Goal: Download file/media

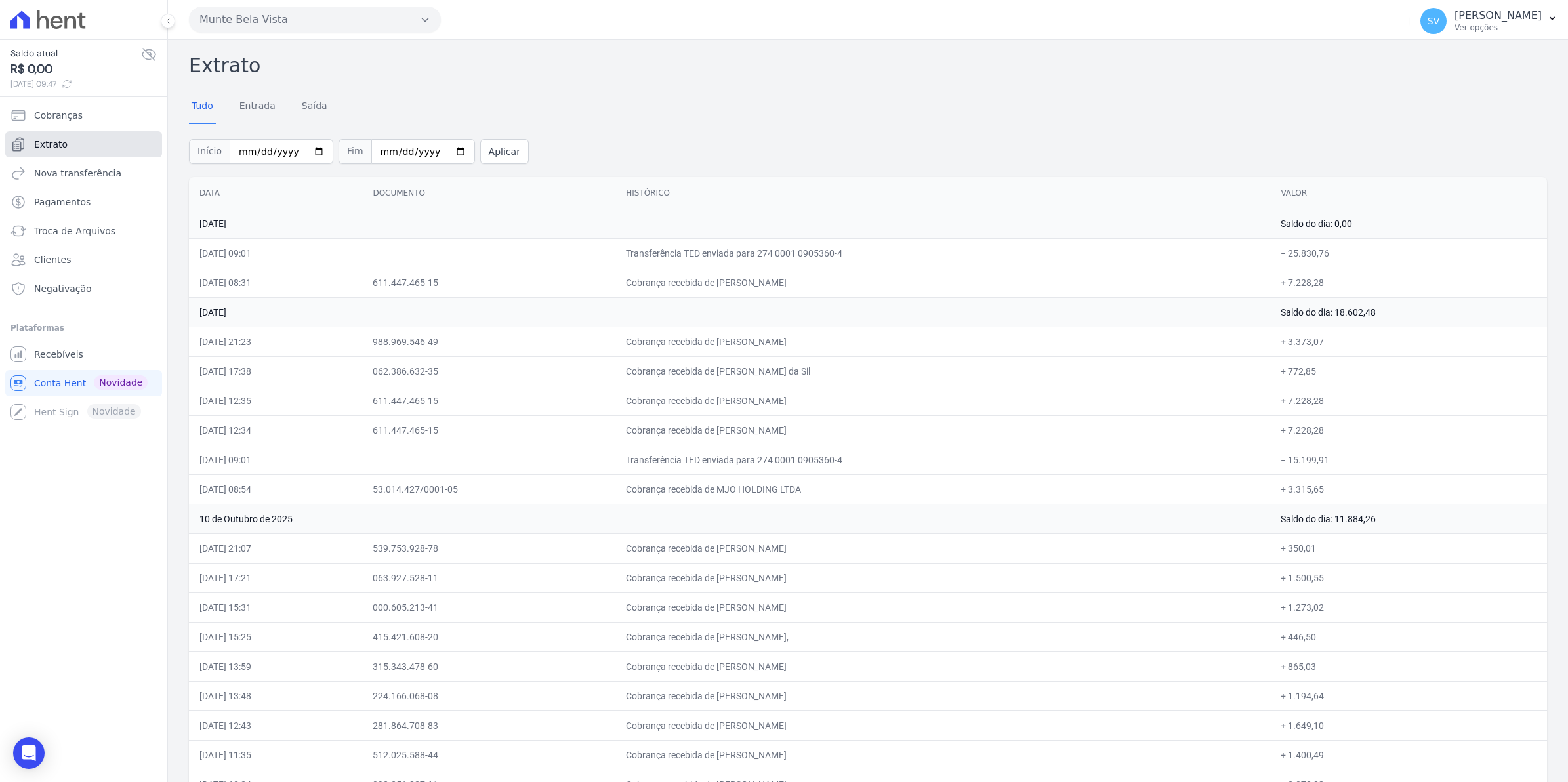
click at [44, 147] on span "Extrato" at bounding box center [51, 145] width 34 height 13
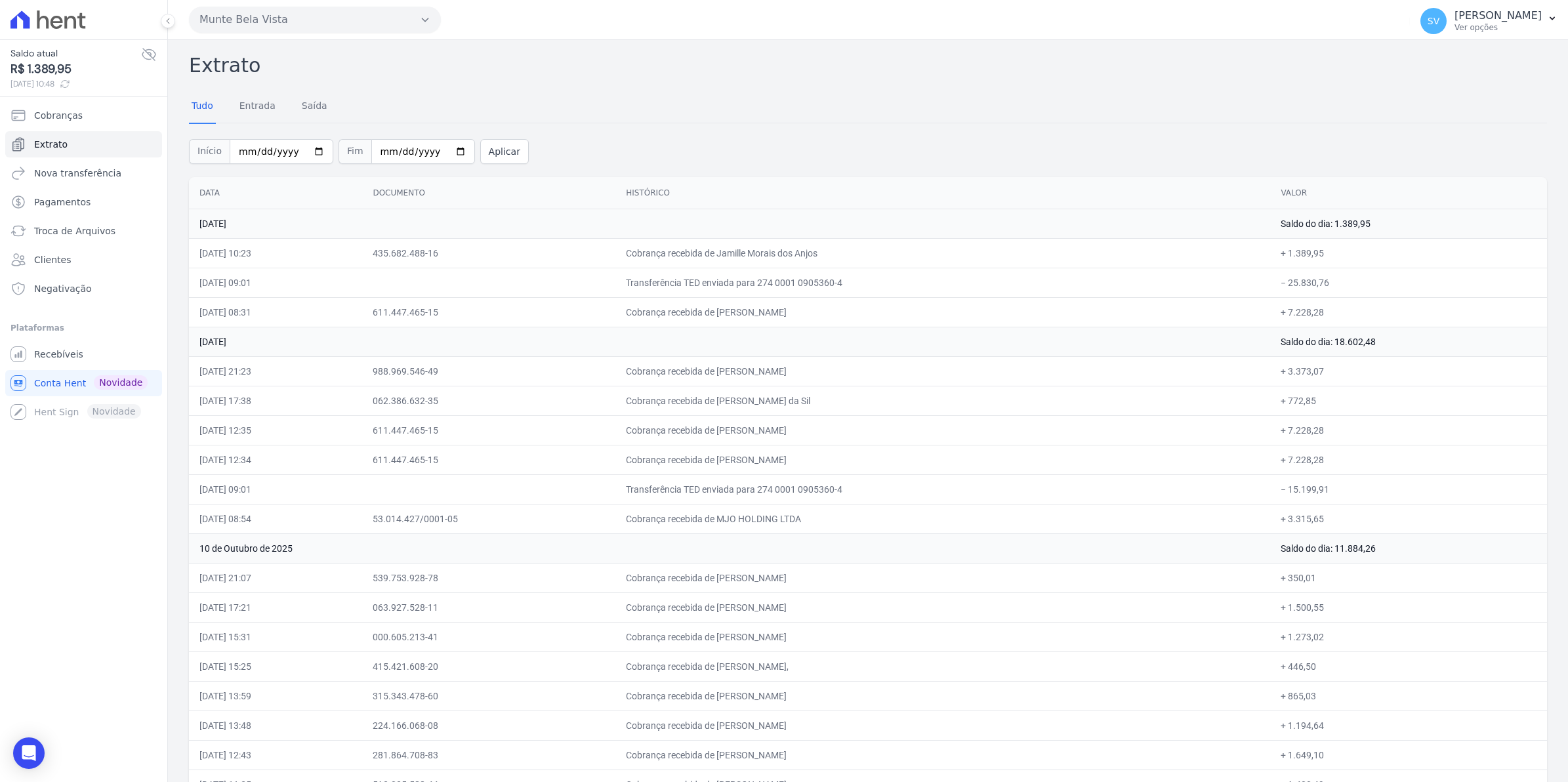
drag, startPoint x: 1114, startPoint y: 441, endPoint x: 883, endPoint y: 370, distance: 241.7
click at [1114, 441] on td "Cobrança recebida de [PERSON_NAME]" at bounding box center [942, 430] width 655 height 30
click at [72, 353] on span "Recebíveis" at bounding box center [58, 354] width 49 height 13
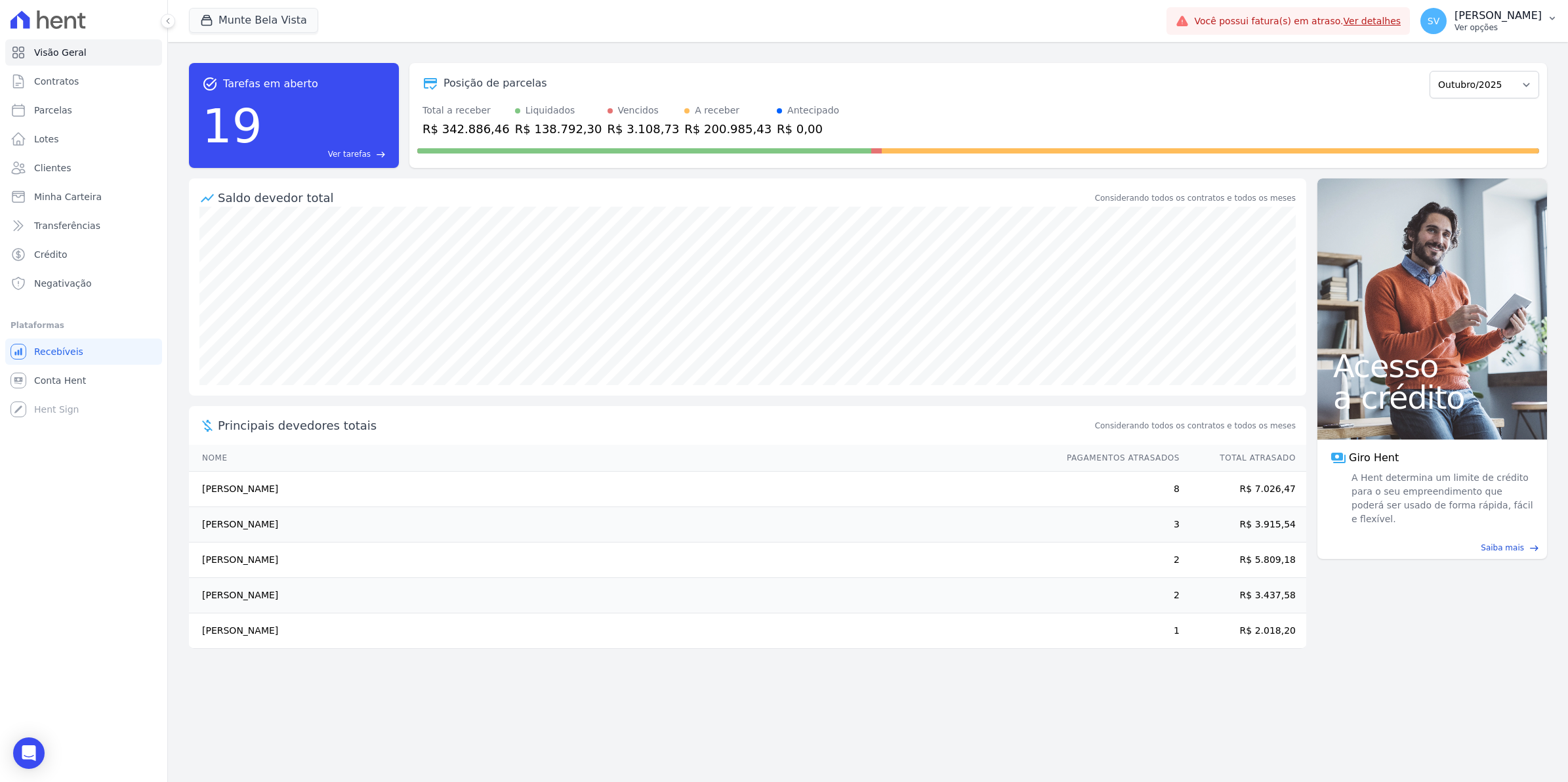
click at [1446, 21] on span "SV" at bounding box center [1433, 21] width 26 height 26
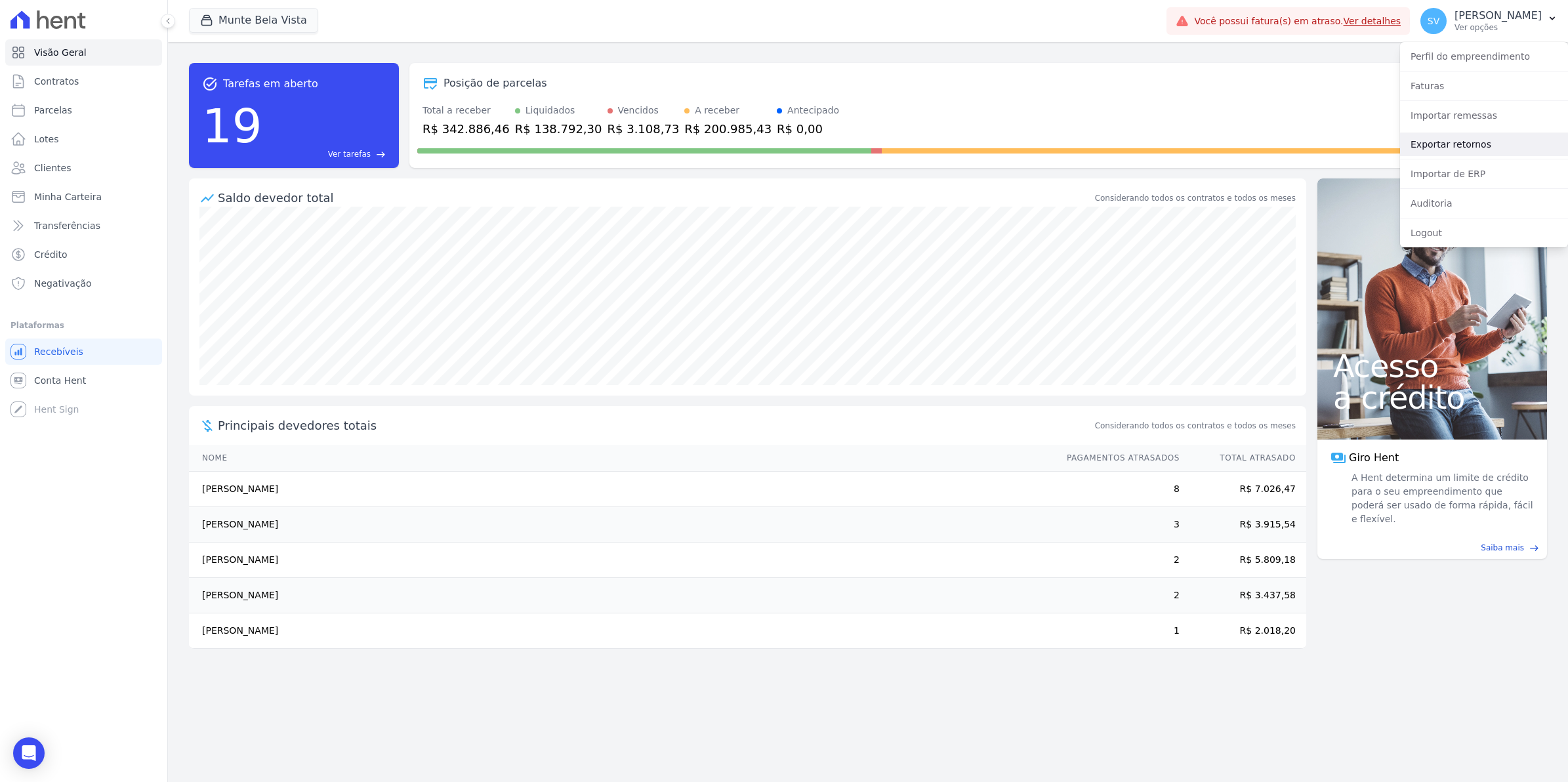
click at [1455, 143] on link "Exportar retornos" at bounding box center [1484, 144] width 168 height 24
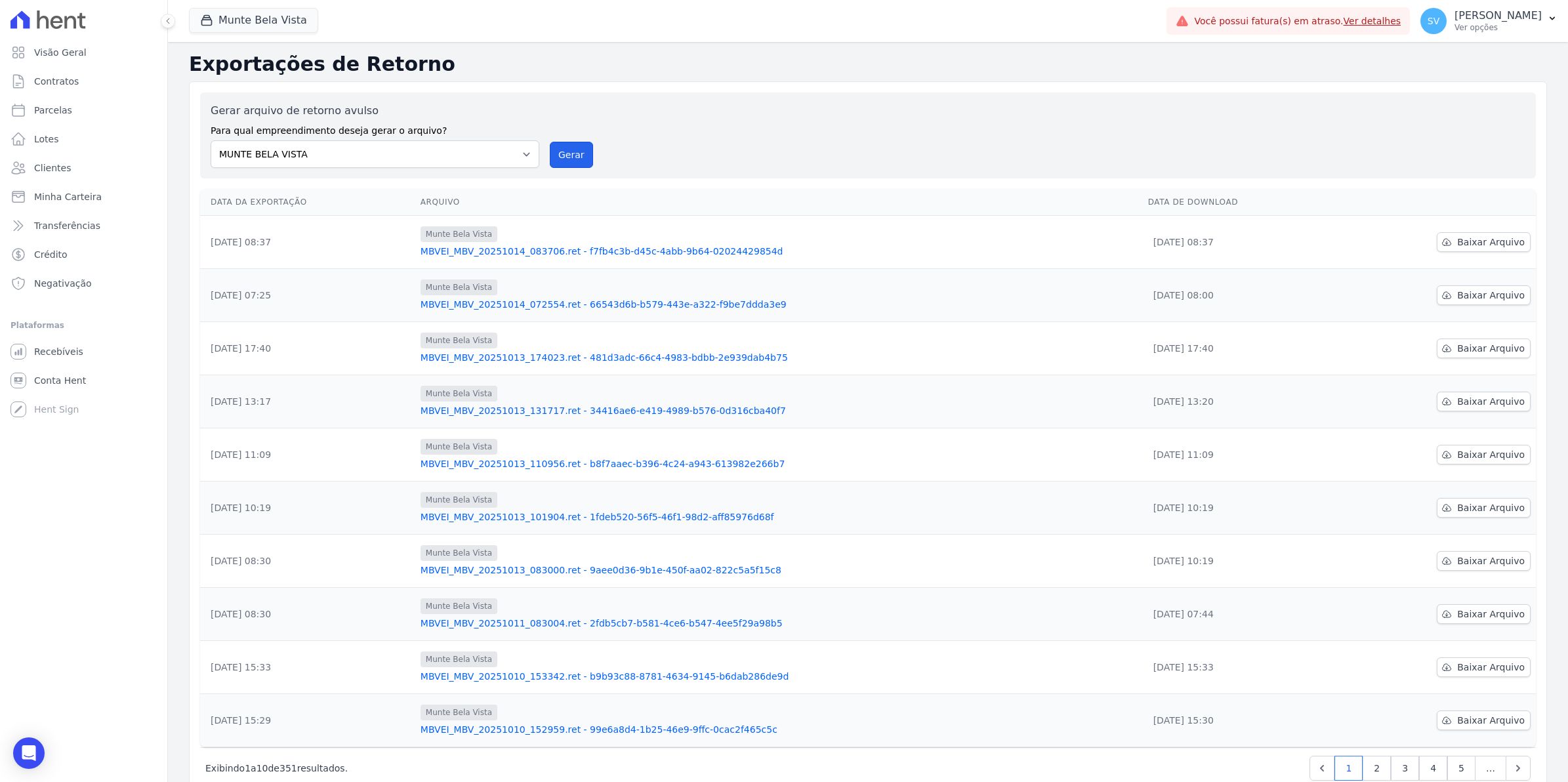
drag, startPoint x: 564, startPoint y: 145, endPoint x: 844, endPoint y: 134, distance: 280.2
click at [564, 145] on button "Gerar" at bounding box center [571, 155] width 43 height 26
click at [1477, 238] on span "Baixar Arquivo" at bounding box center [1491, 242] width 68 height 13
